Goal: Task Accomplishment & Management: Complete application form

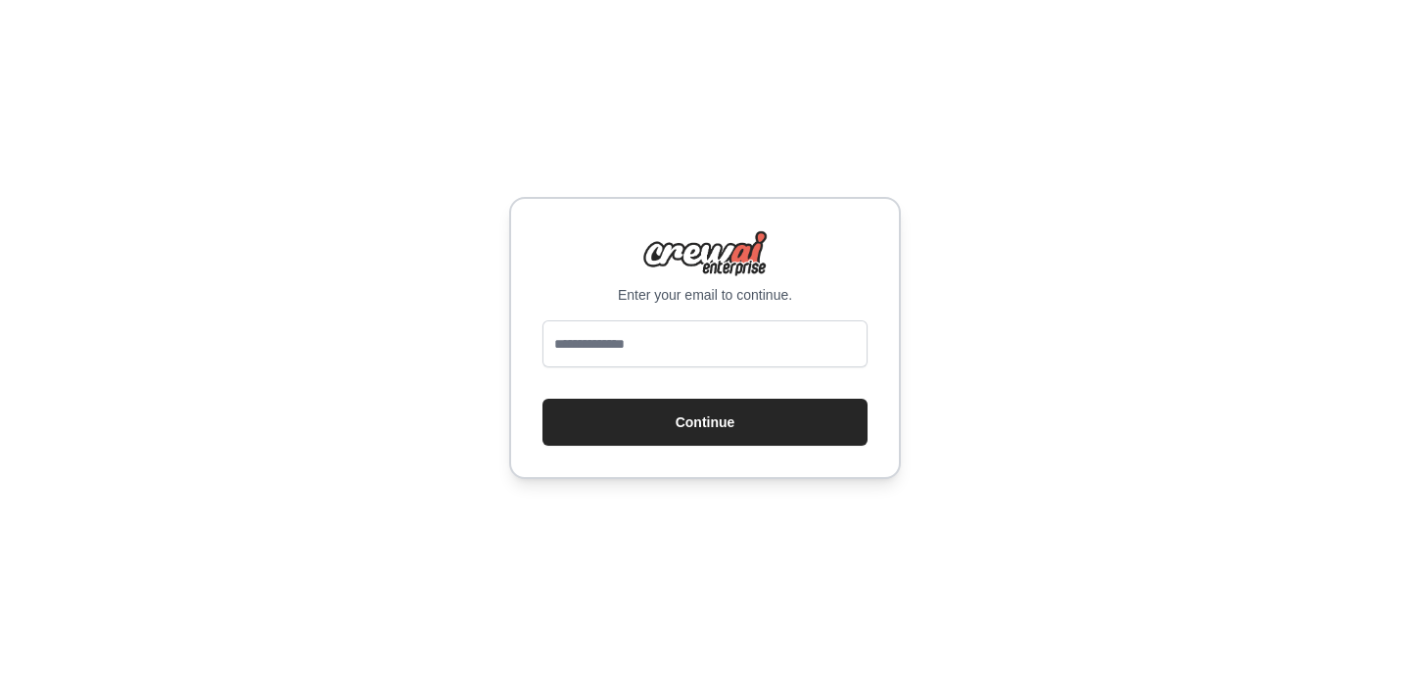
type input "**********"
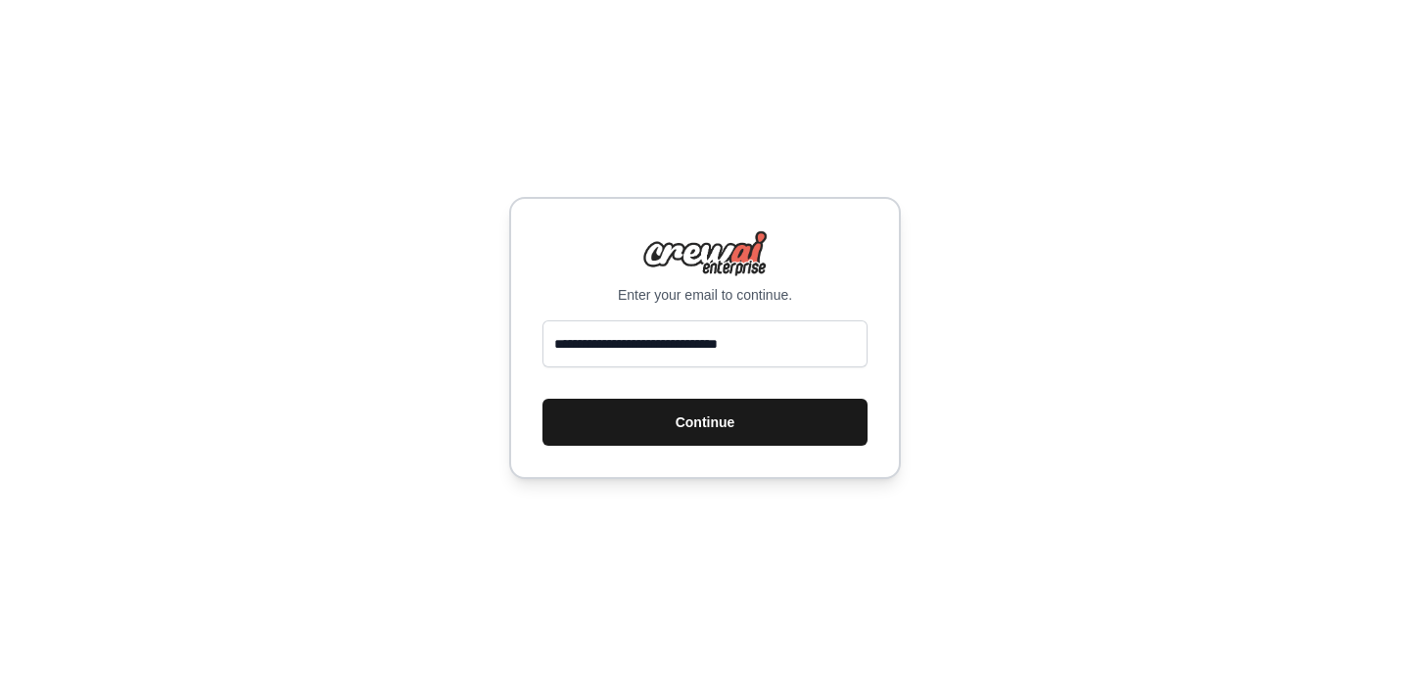
click at [670, 425] on button "Continue" at bounding box center [704, 422] width 325 height 47
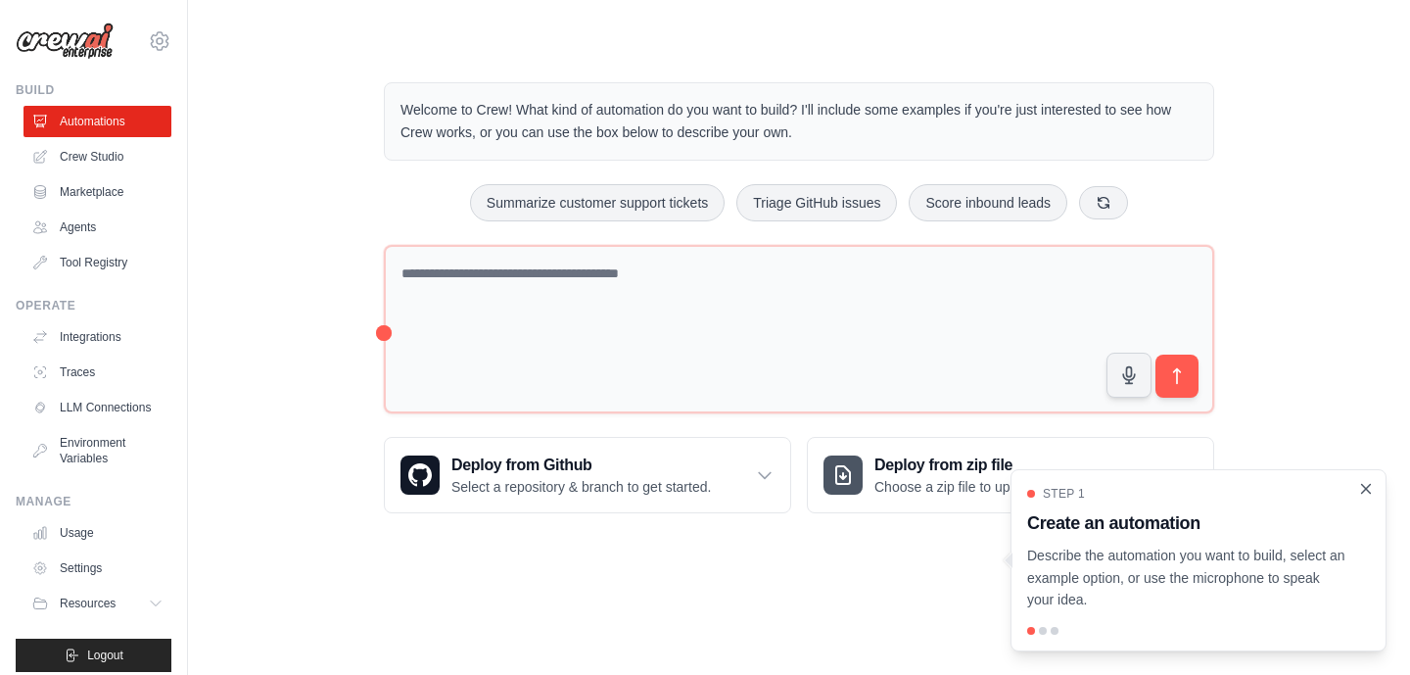
click at [1367, 492] on icon "Close walkthrough" at bounding box center [1366, 489] width 18 height 18
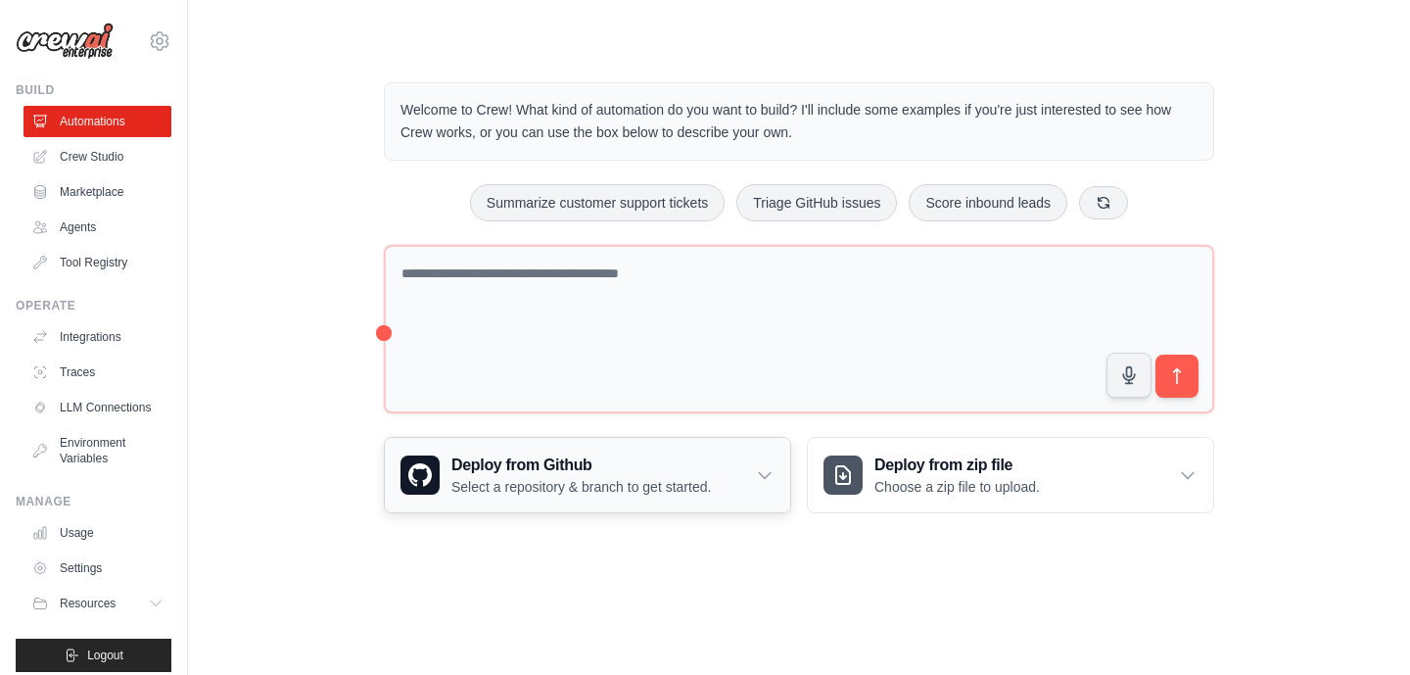
click at [769, 469] on icon at bounding box center [765, 475] width 20 height 20
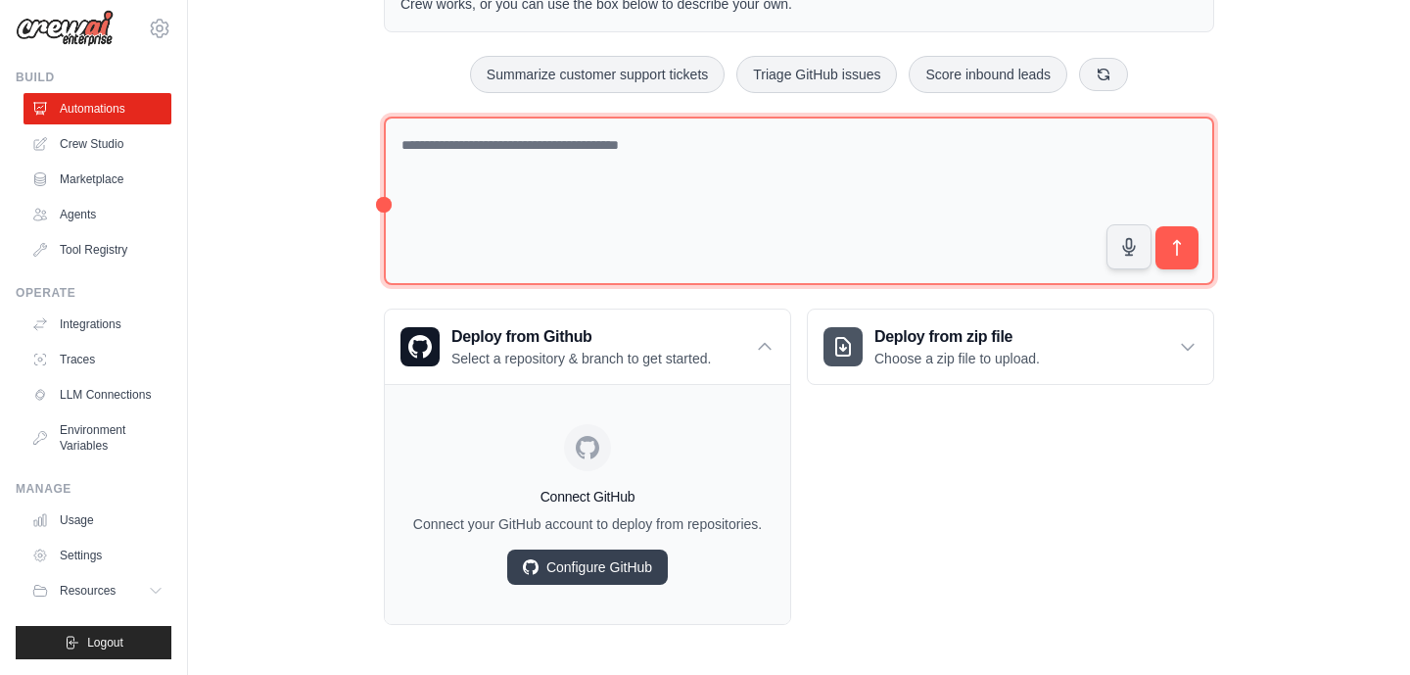
scroll to position [126, 0]
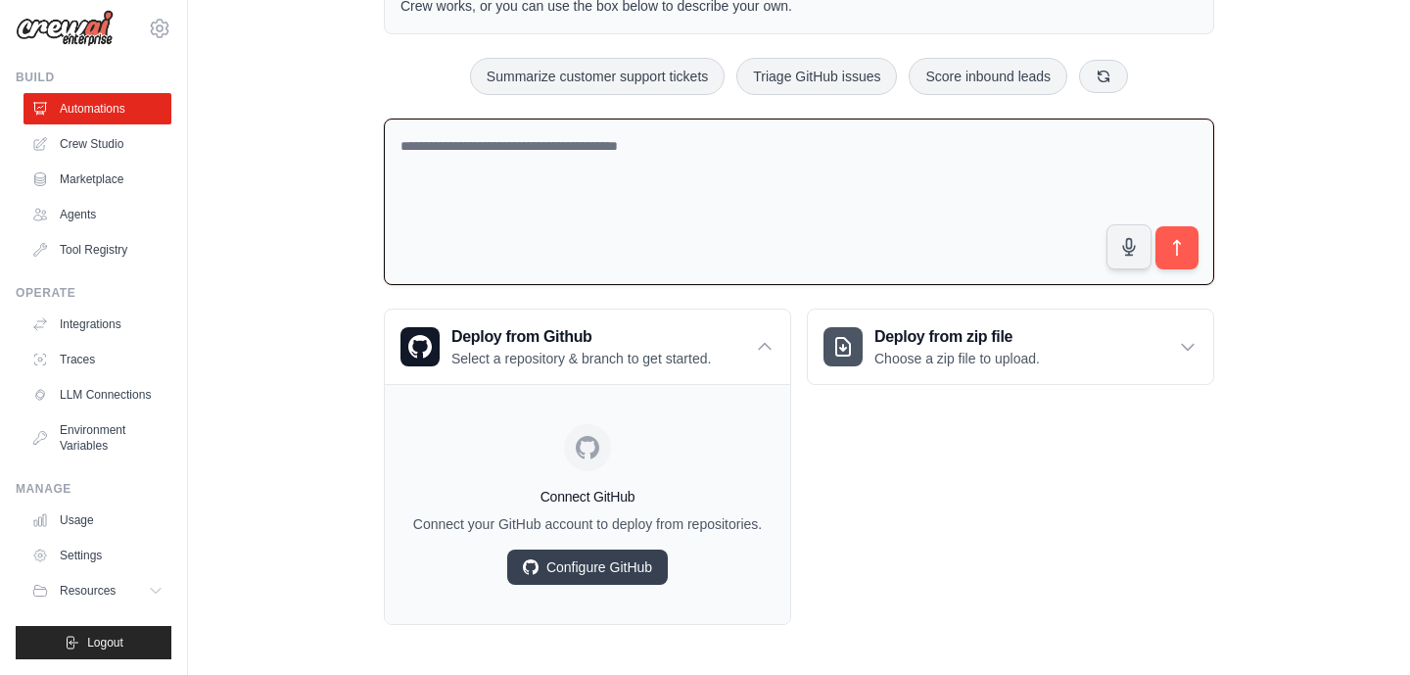
click at [781, 174] on textarea at bounding box center [799, 201] width 830 height 167
click at [1190, 343] on icon at bounding box center [1188, 347] width 20 height 20
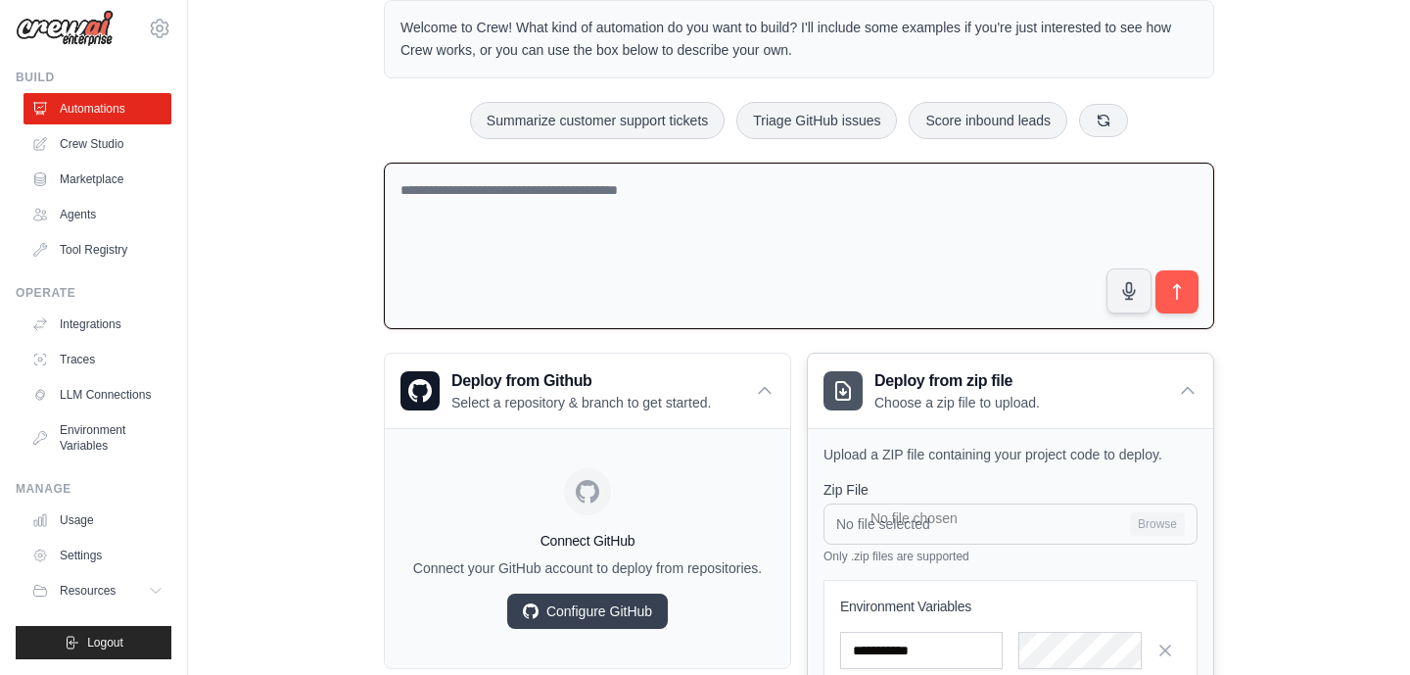
scroll to position [0, 0]
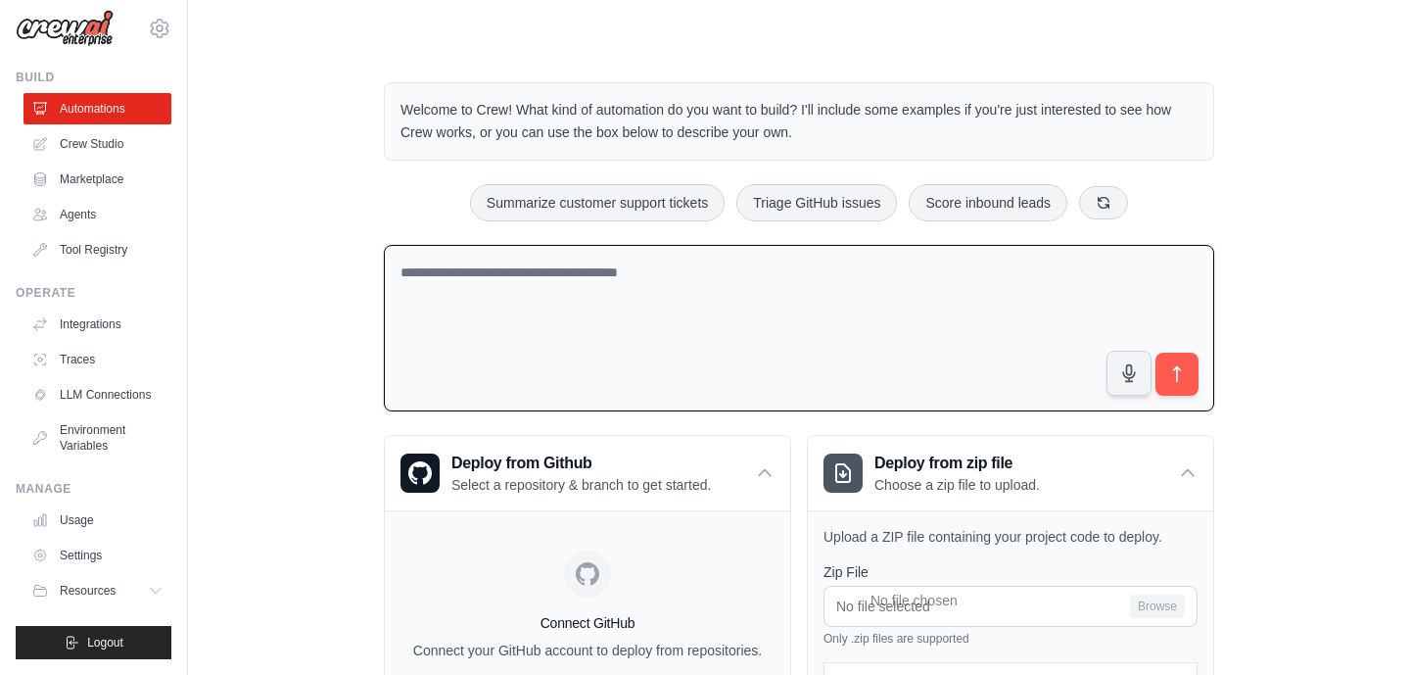
click at [579, 299] on textarea at bounding box center [799, 328] width 830 height 167
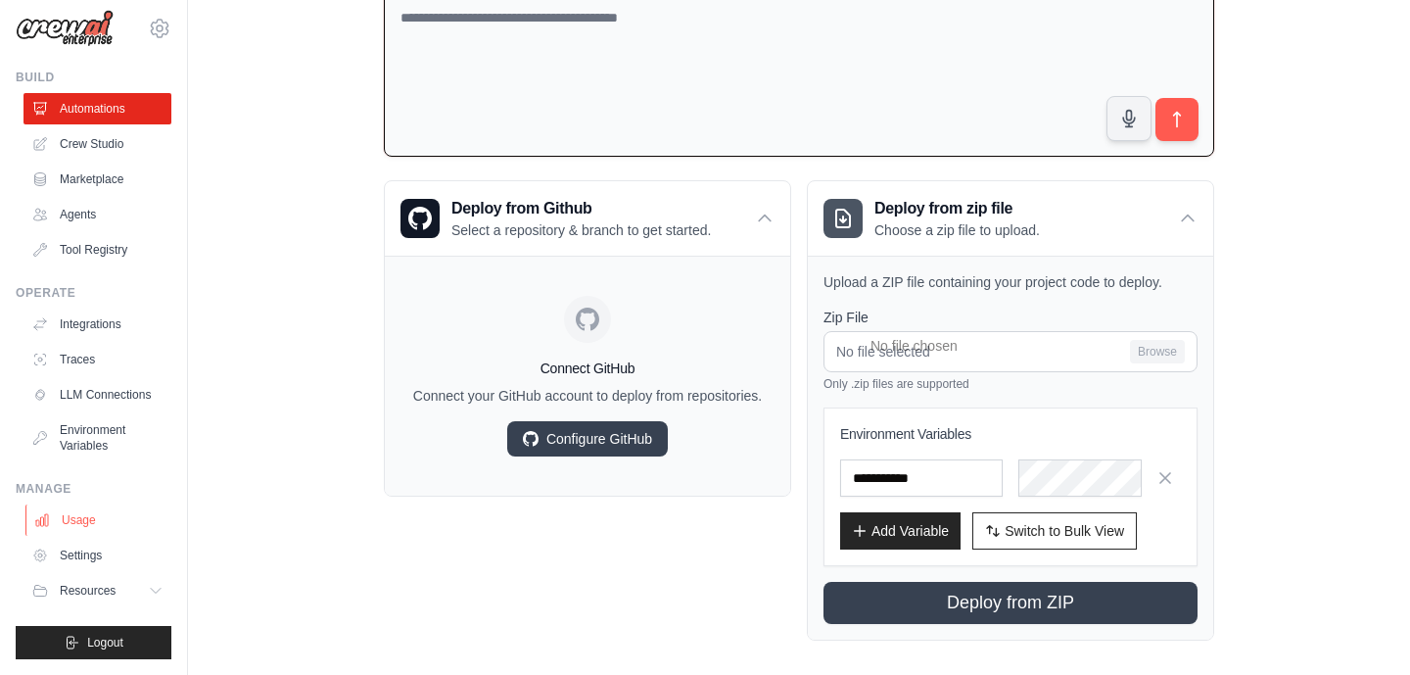
scroll to position [264, 0]
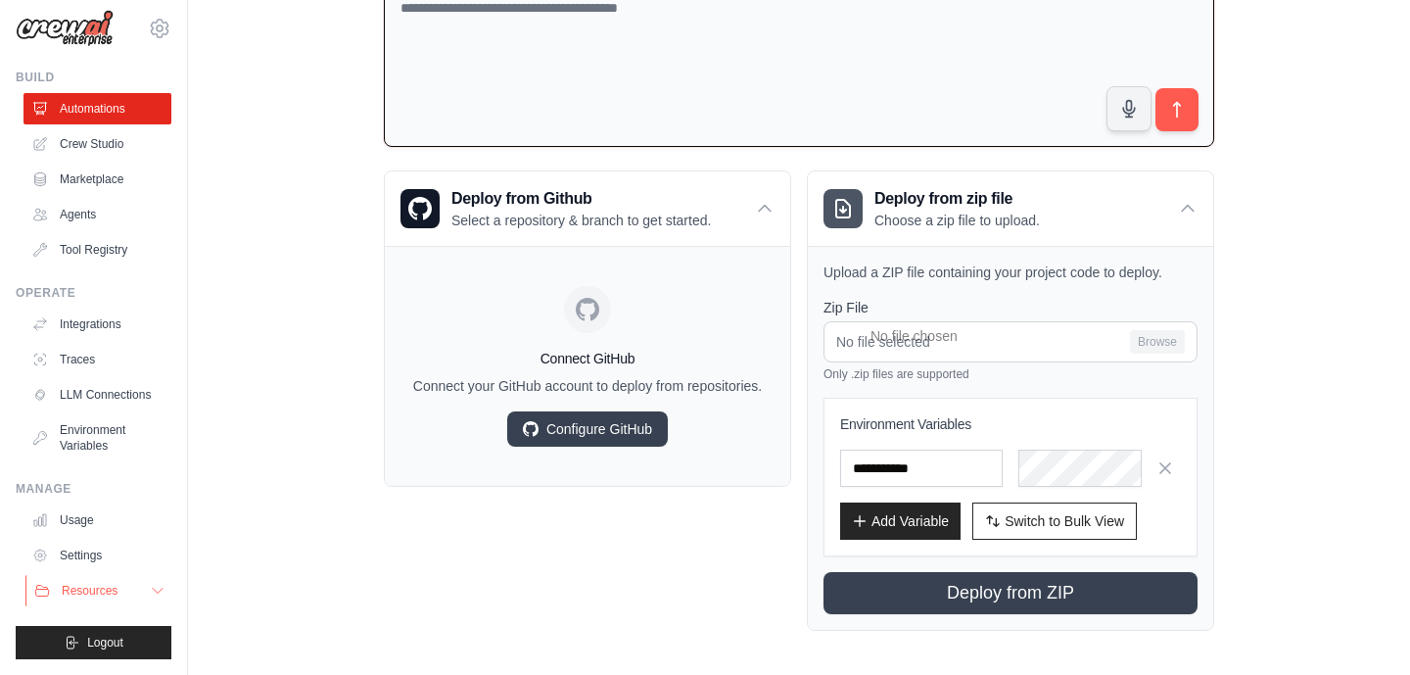
click at [152, 588] on icon at bounding box center [158, 591] width 16 height 16
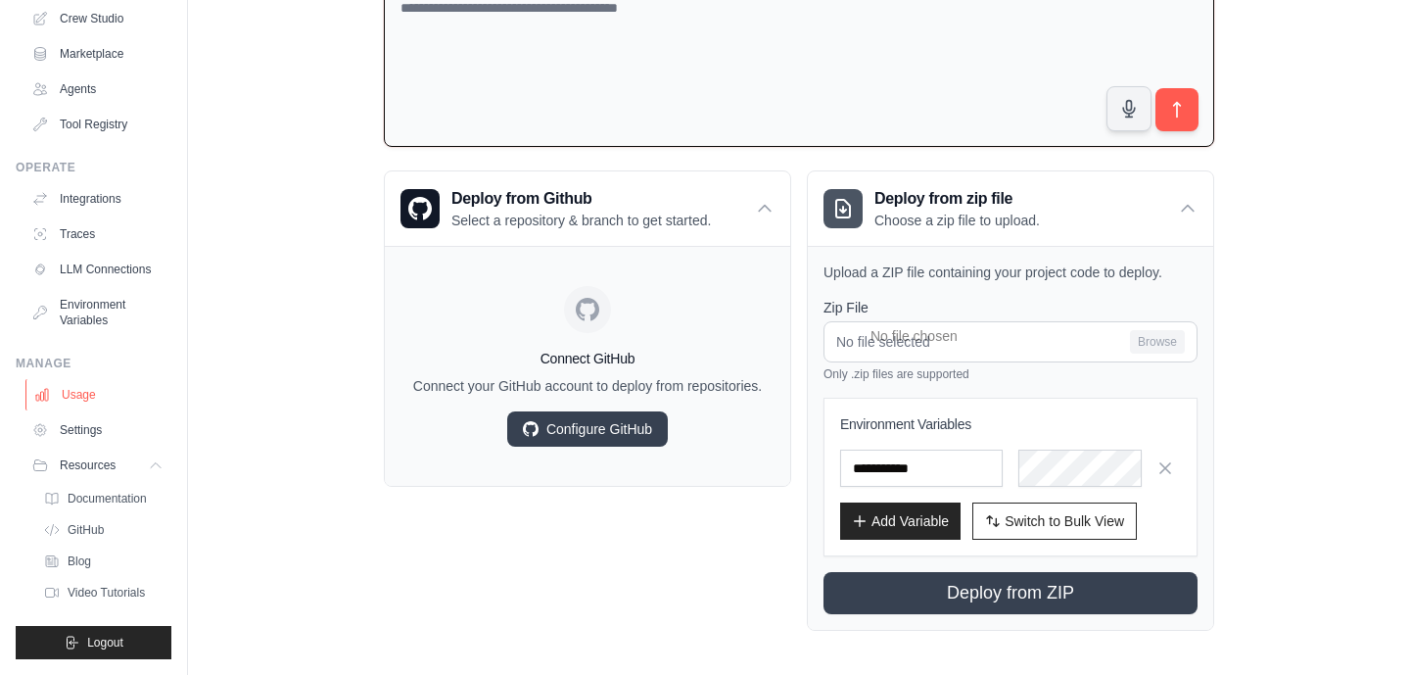
scroll to position [270, 0]
